Goal: Task Accomplishment & Management: Manage account settings

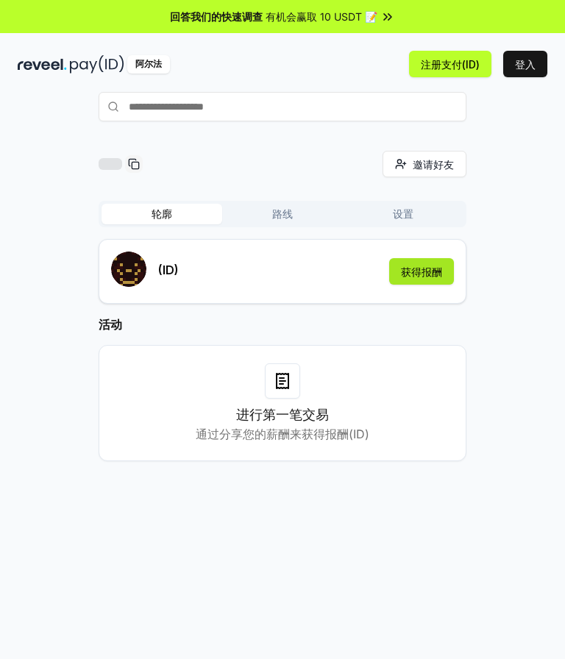
click at [426, 264] on button "获得报酬" at bounding box center [421, 271] width 65 height 26
click at [153, 214] on button "轮廓" at bounding box center [161, 214] width 121 height 21
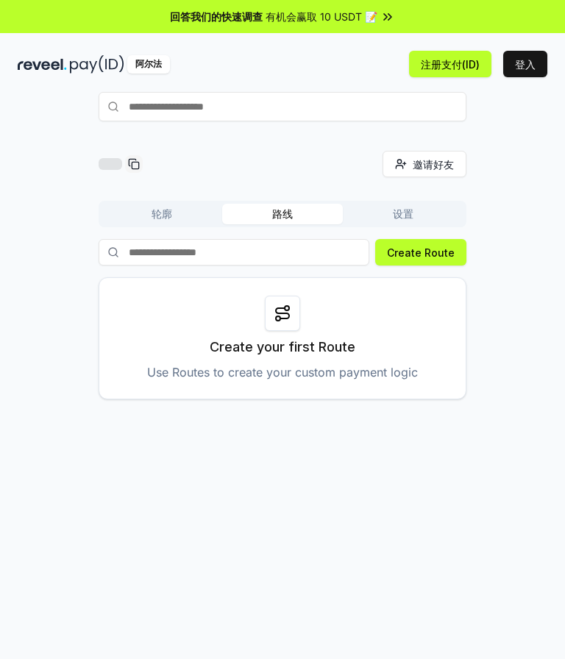
click at [269, 213] on button "路线" at bounding box center [282, 214] width 121 height 21
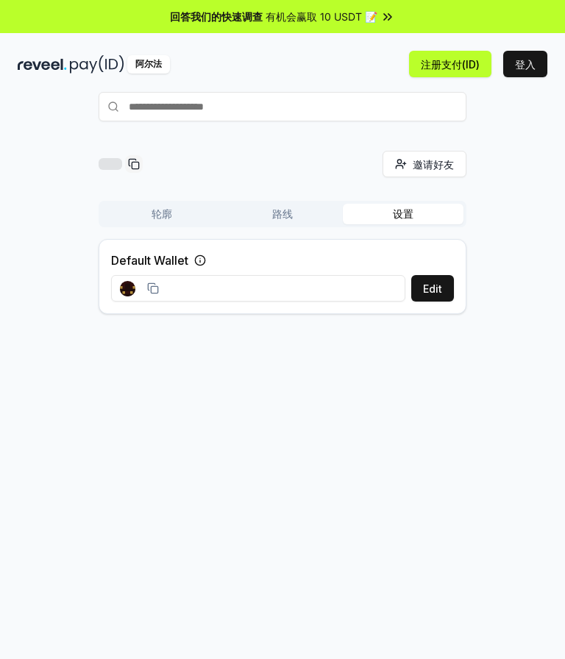
click at [407, 215] on button "设置" at bounding box center [403, 214] width 121 height 21
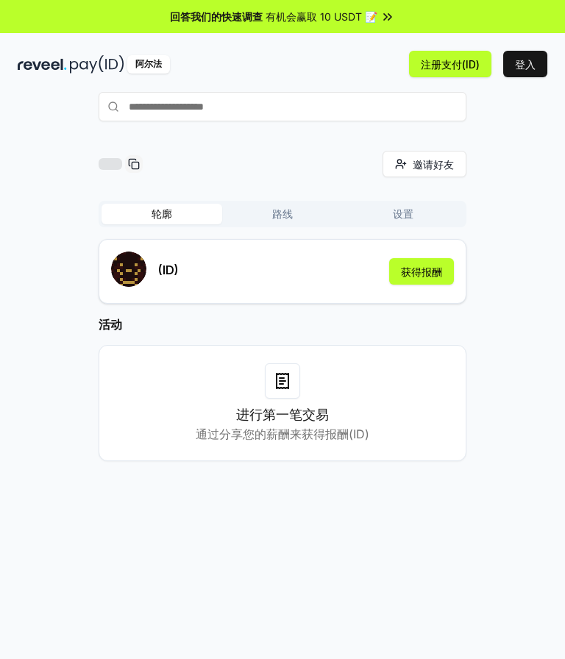
click at [170, 215] on button "轮廓" at bounding box center [161, 214] width 121 height 21
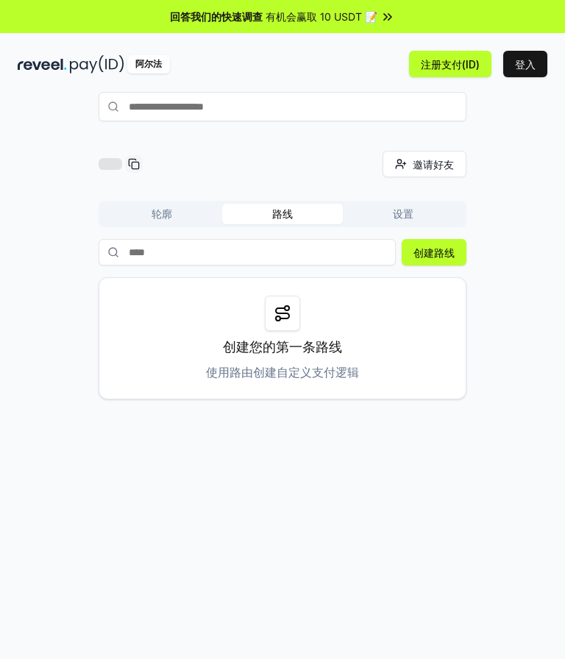
click at [279, 206] on button "路线" at bounding box center [282, 214] width 121 height 21
click at [526, 63] on button "登入" at bounding box center [525, 64] width 44 height 26
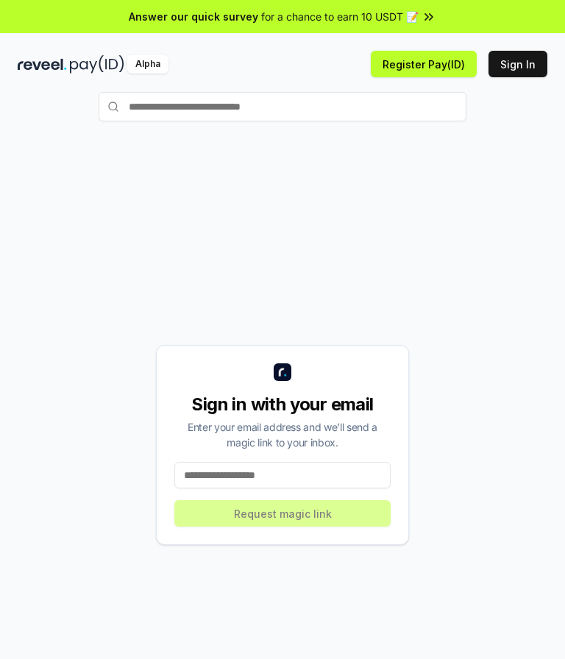
click at [283, 473] on input at bounding box center [282, 475] width 216 height 26
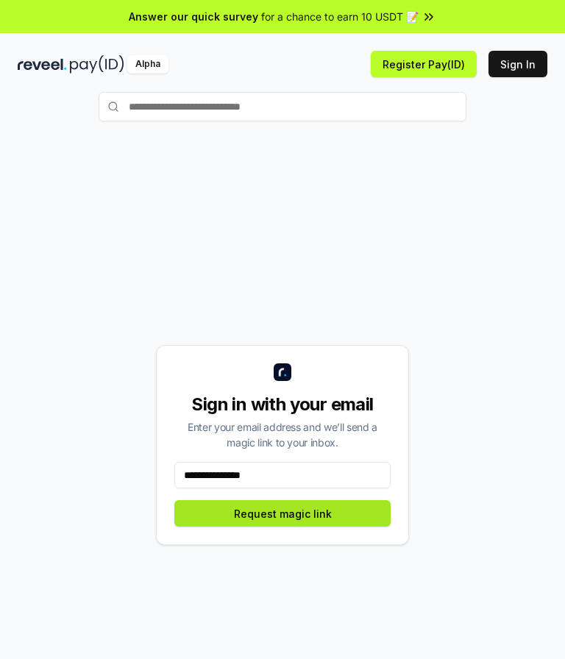
type input "**********"
click at [281, 512] on button "Request magic link" at bounding box center [282, 513] width 216 height 26
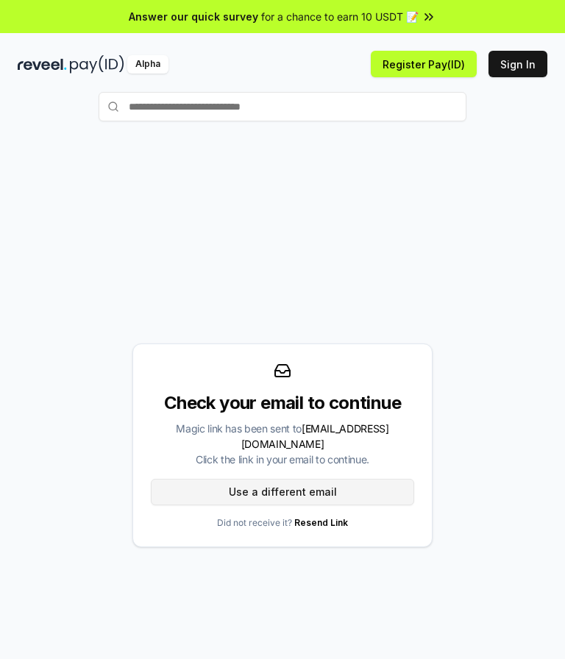
click at [310, 479] on button "Use a different email" at bounding box center [282, 492] width 263 height 26
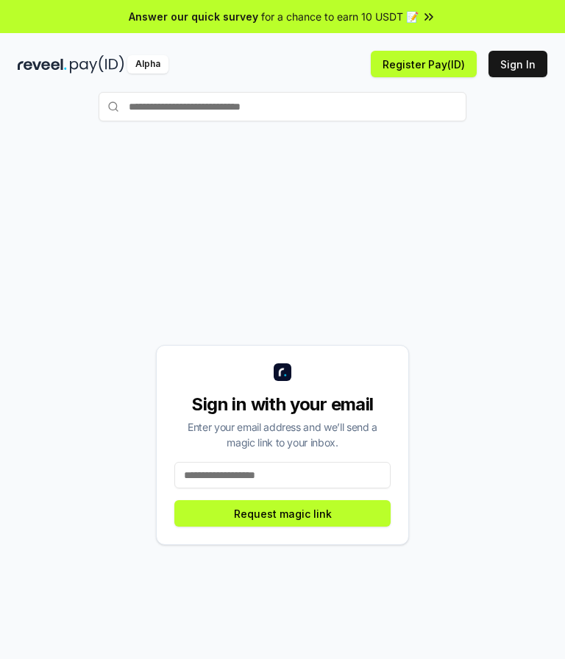
click at [281, 469] on input at bounding box center [282, 475] width 216 height 26
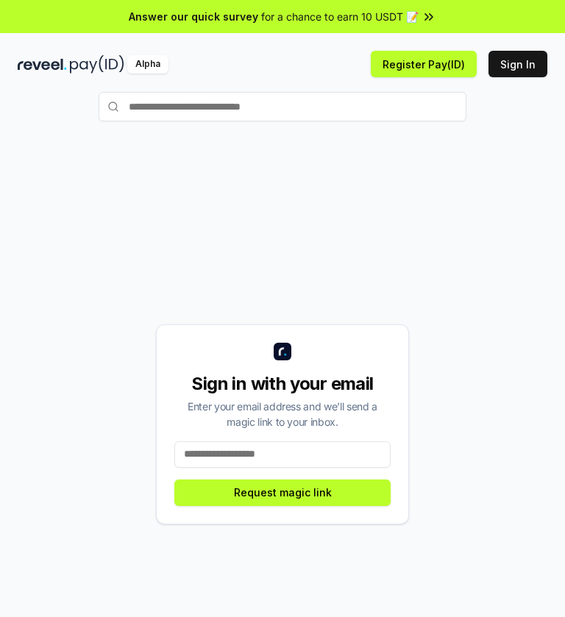
drag, startPoint x: 202, startPoint y: 238, endPoint x: 207, endPoint y: 249, distance: 11.9
click at [202, 238] on div "Sign in with your email Enter your email address and we’ll send a magic link to…" at bounding box center [282, 424] width 529 height 546
